Goal: Navigation & Orientation: Find specific page/section

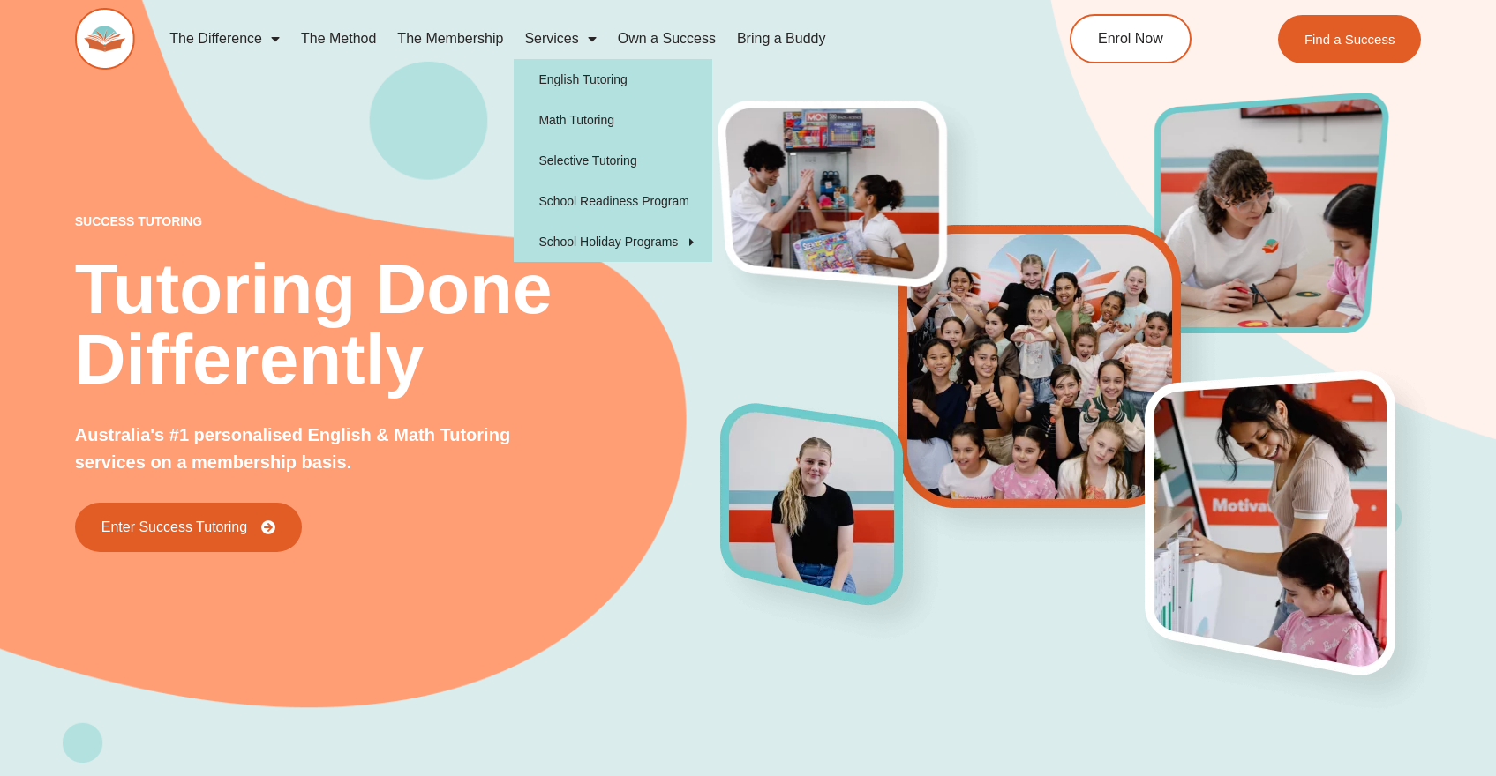
click at [442, 39] on link "The Membership" at bounding box center [449, 39] width 127 height 41
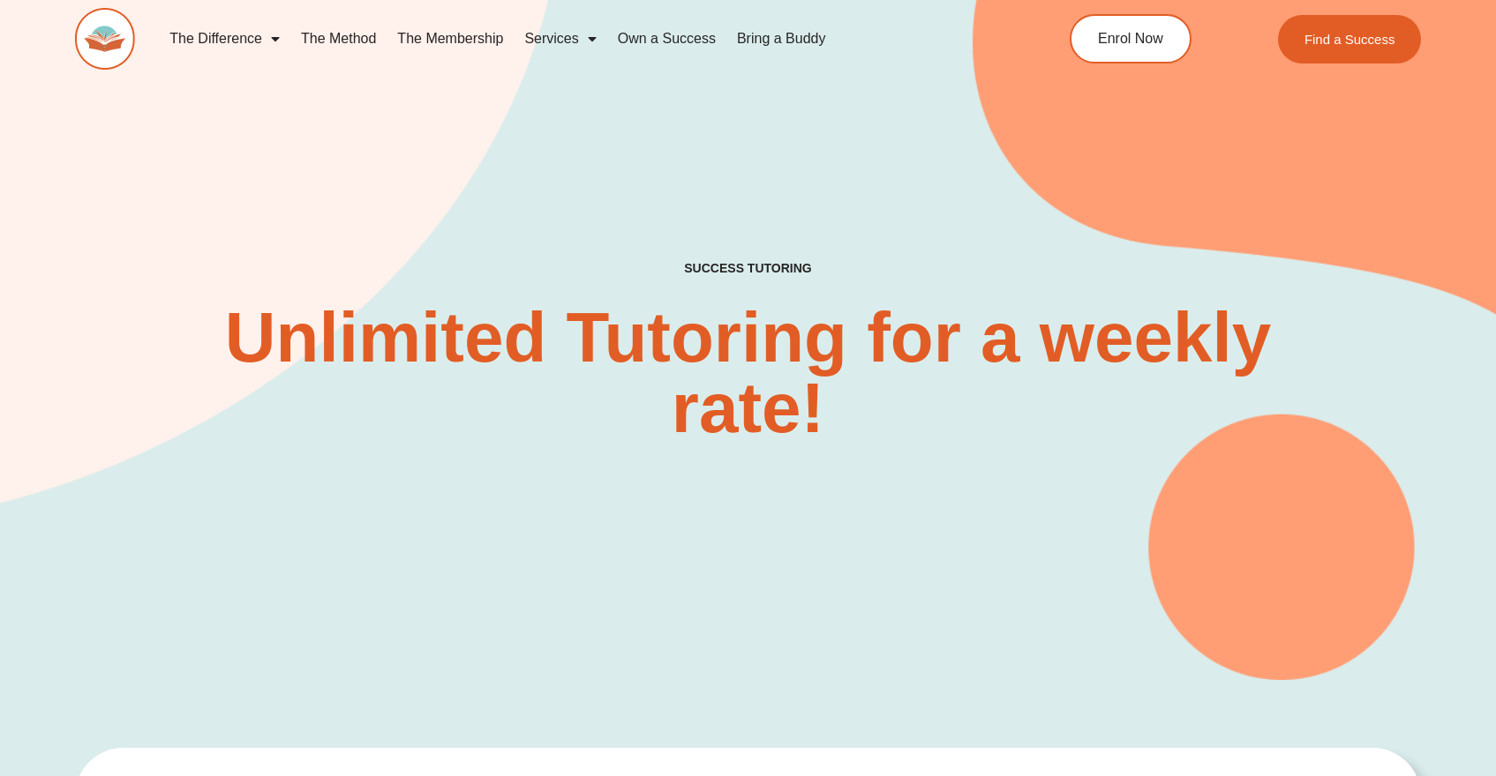
click at [808, 35] on link "Bring a Buddy" at bounding box center [781, 39] width 110 height 41
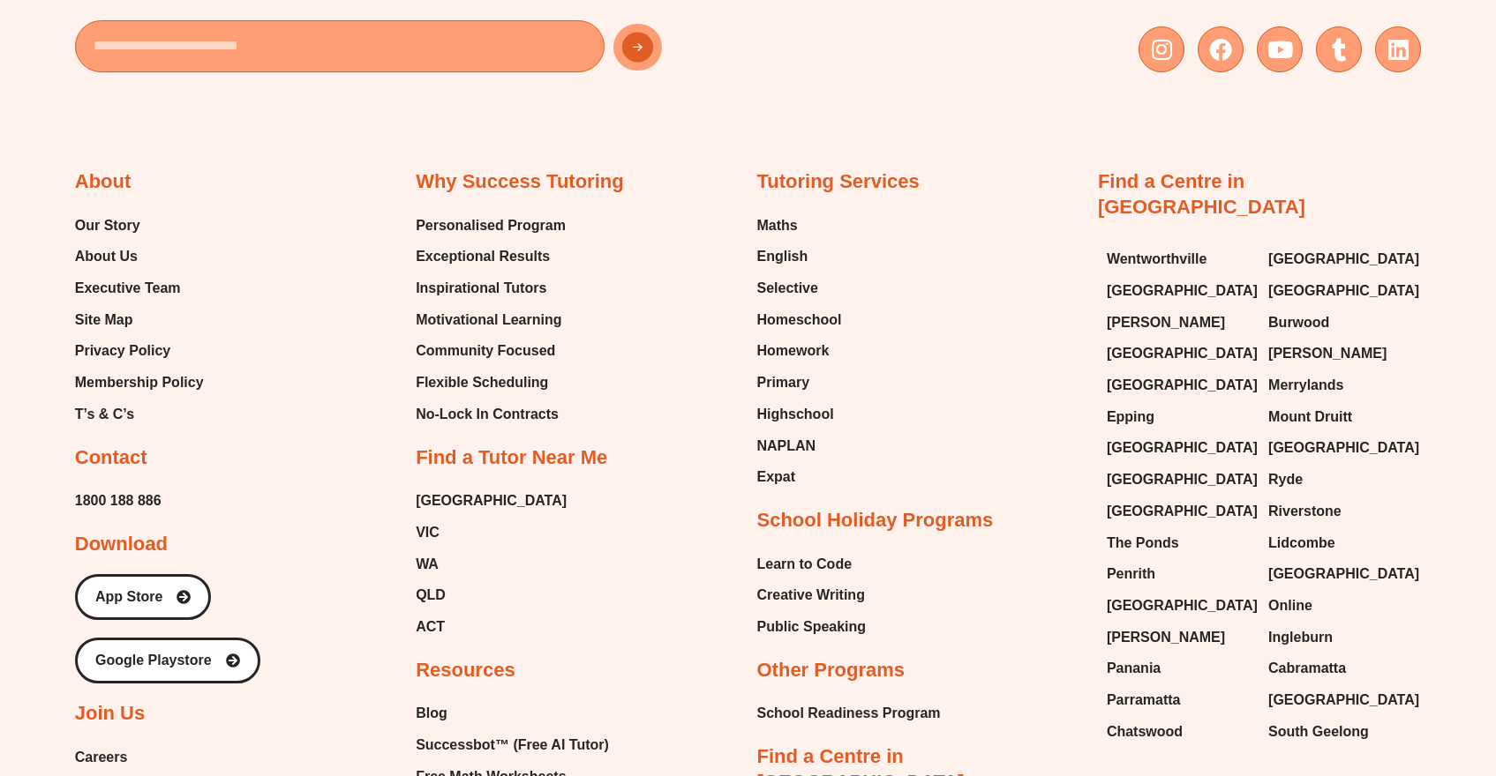
scroll to position [6330, 0]
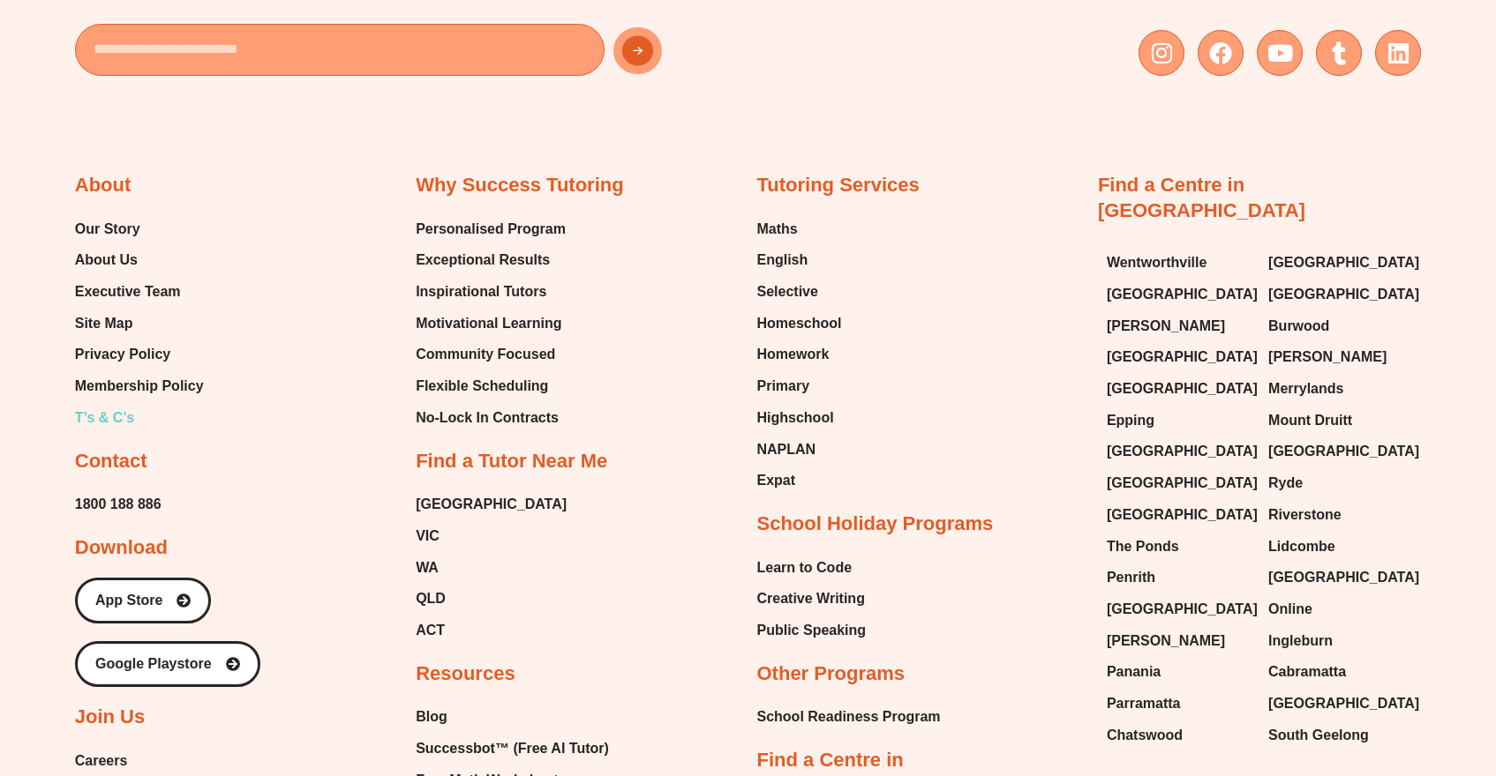
click at [115, 405] on span "T’s & C’s" at bounding box center [104, 418] width 59 height 26
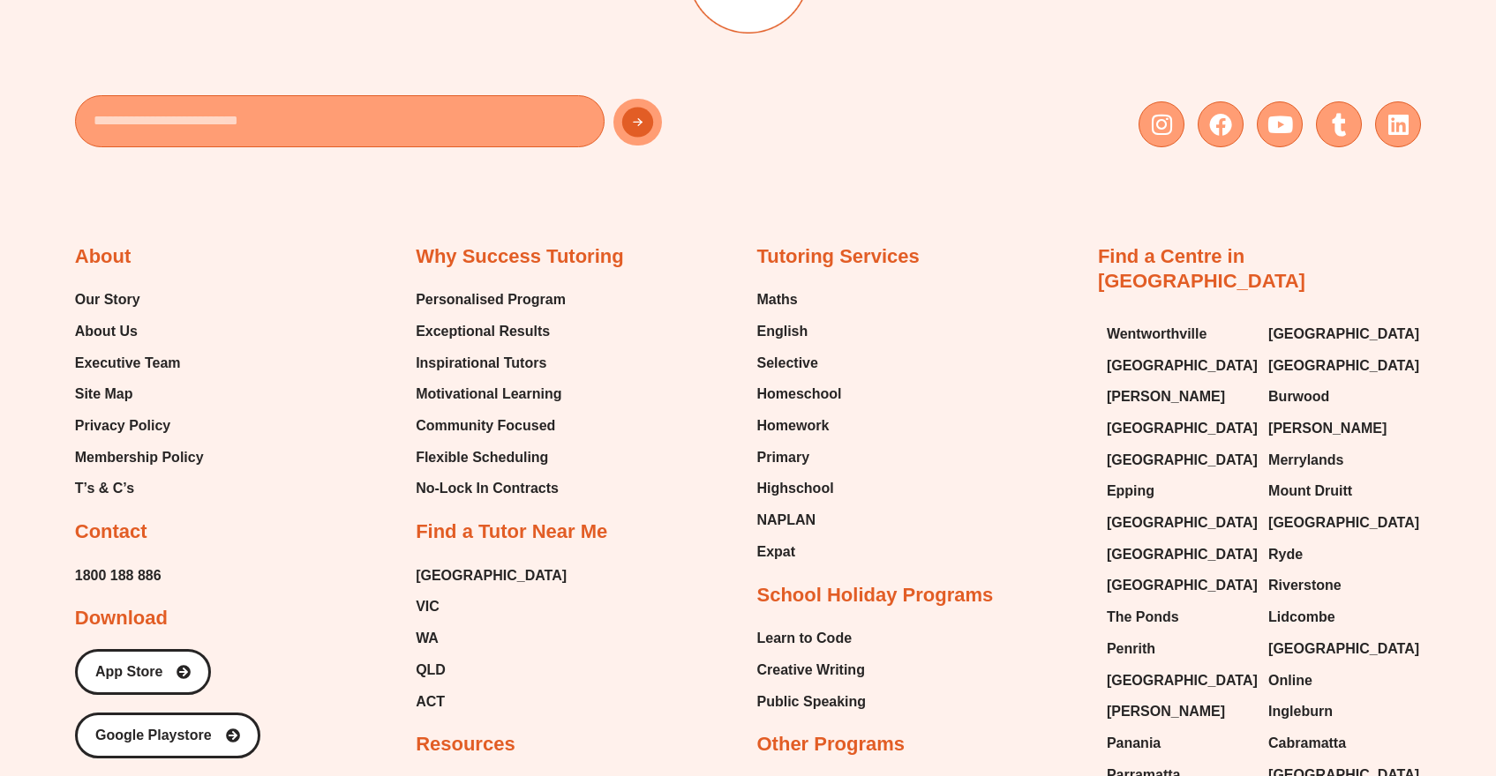
scroll to position [6691, 0]
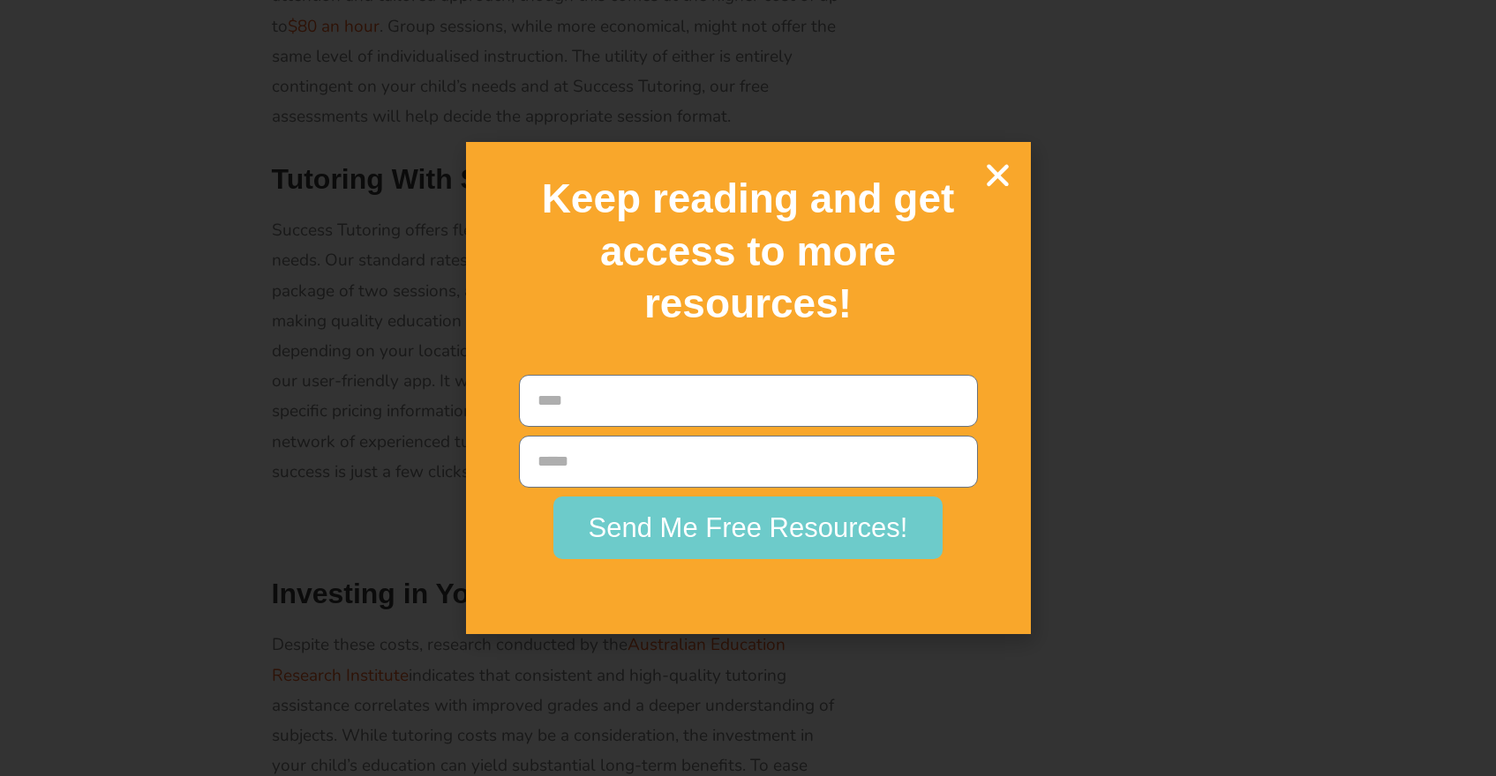
scroll to position [2598, 0]
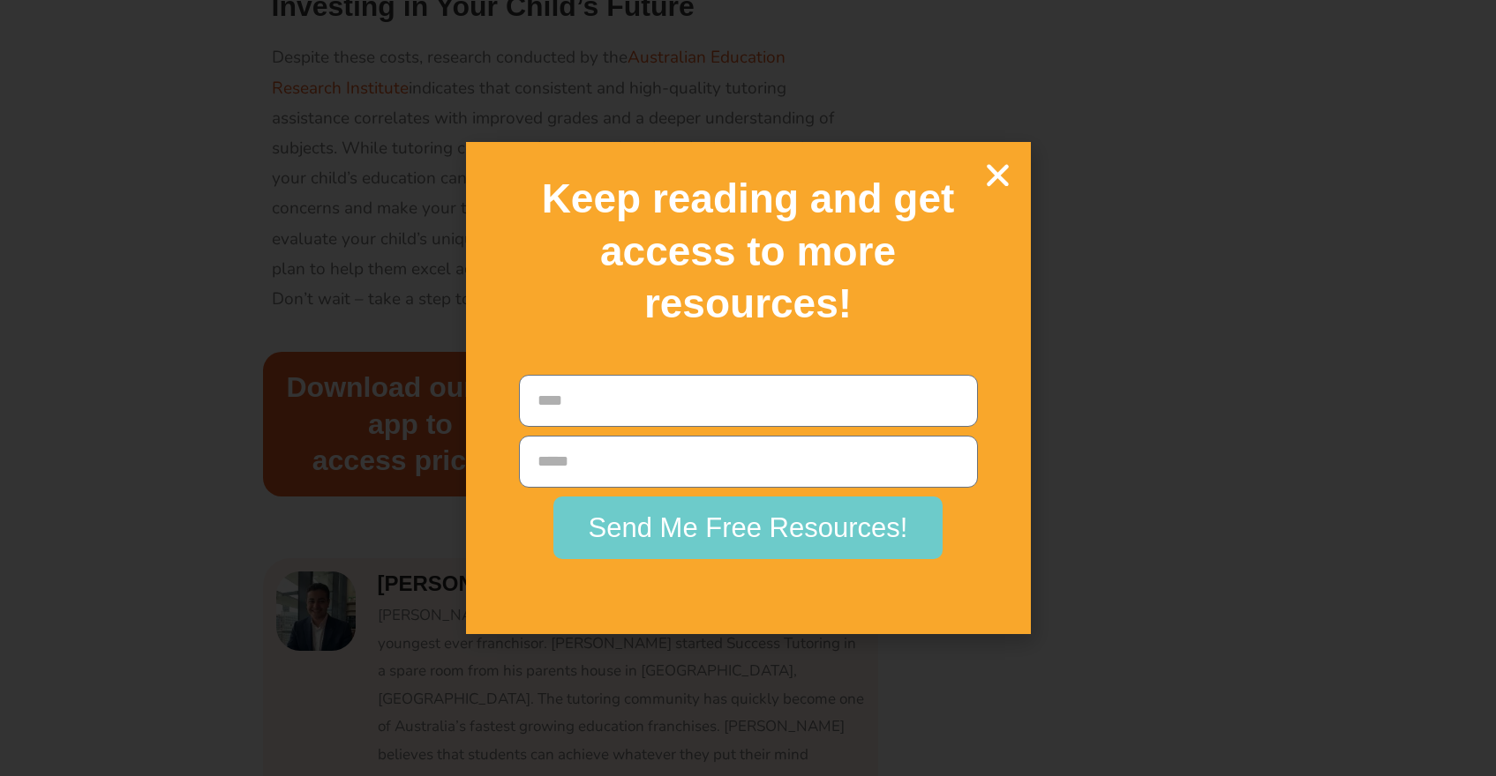
click at [993, 167] on icon "Close" at bounding box center [997, 175] width 31 height 31
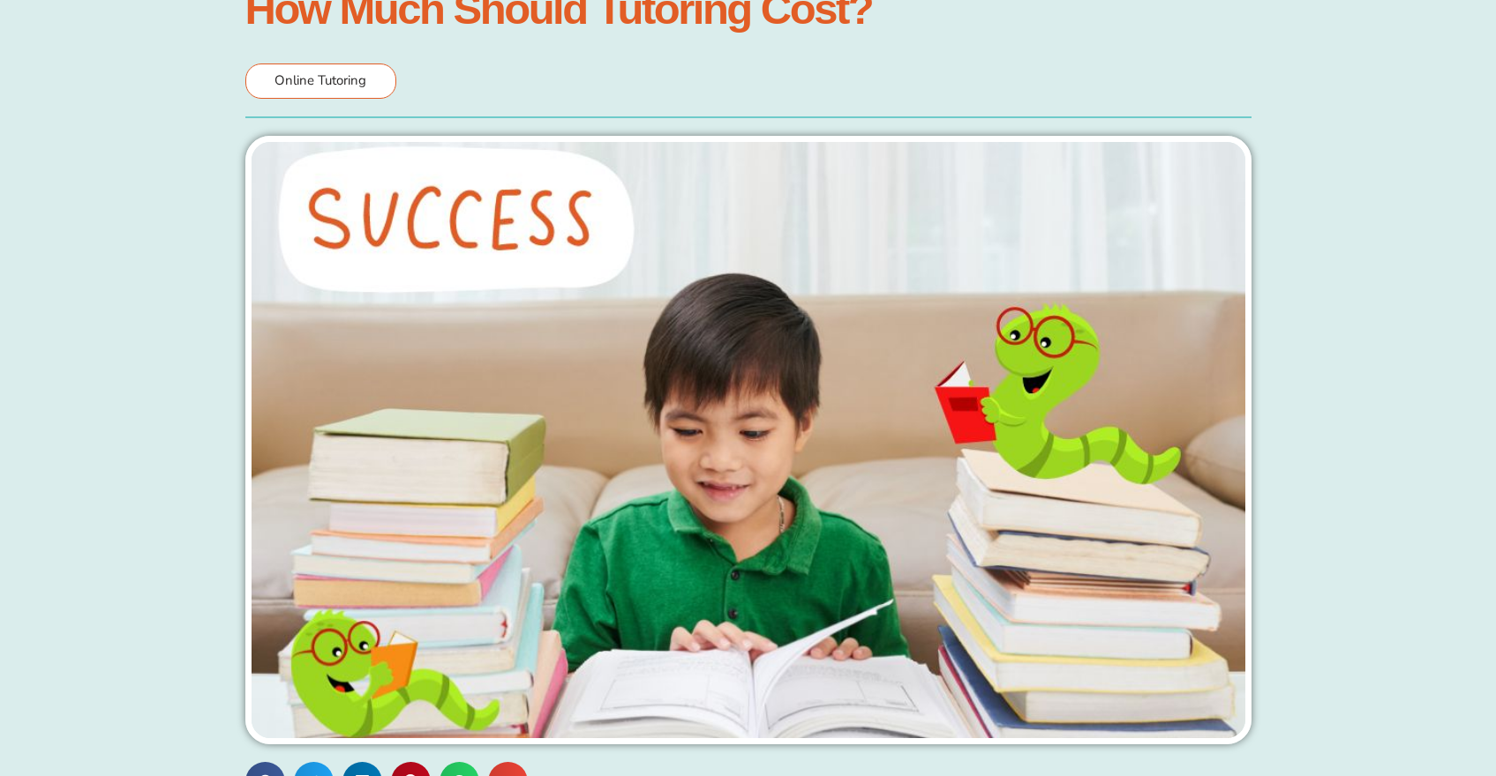
scroll to position [0, 0]
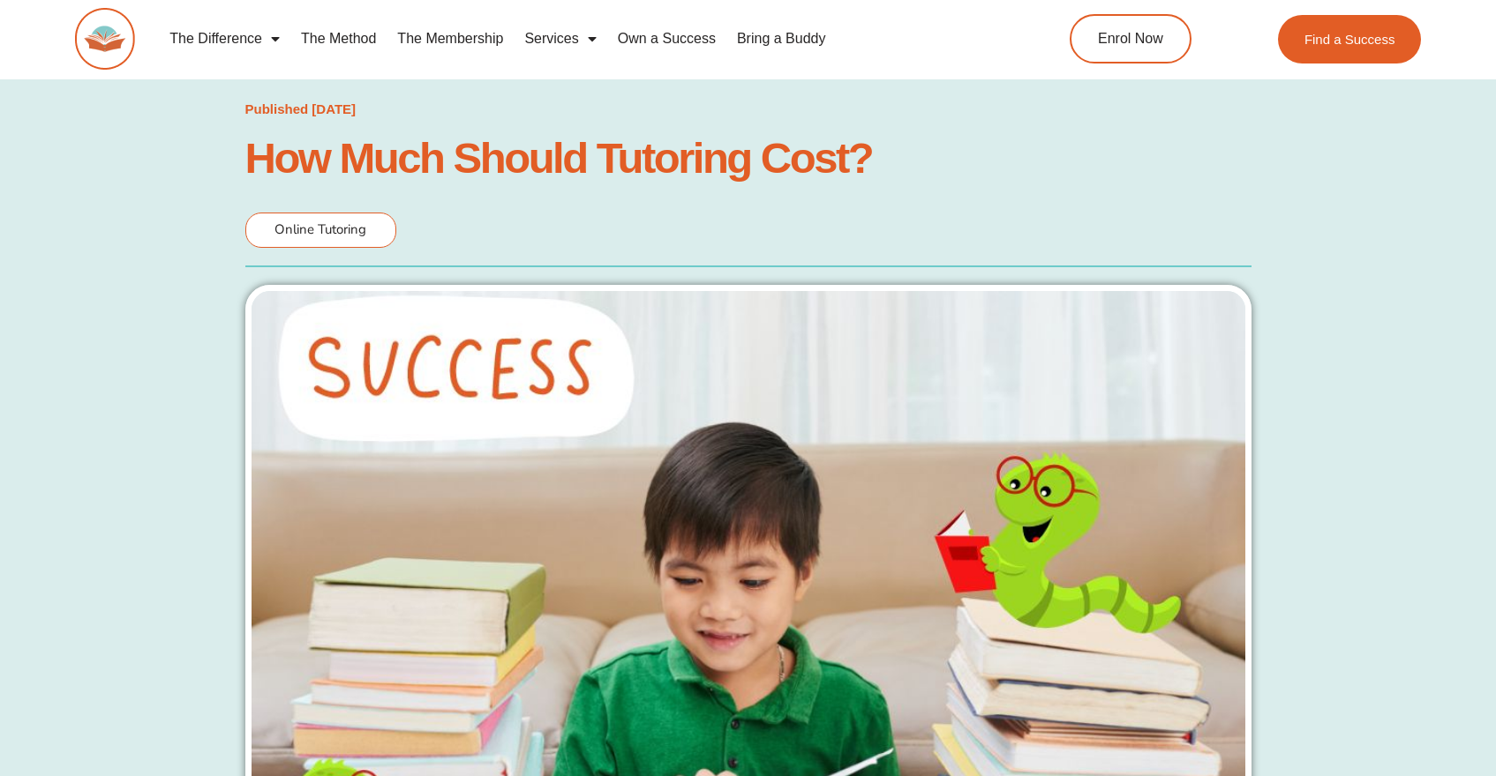
click at [748, 36] on link "Bring a Buddy" at bounding box center [781, 39] width 110 height 41
